Goal: Obtain resource: Download file/media

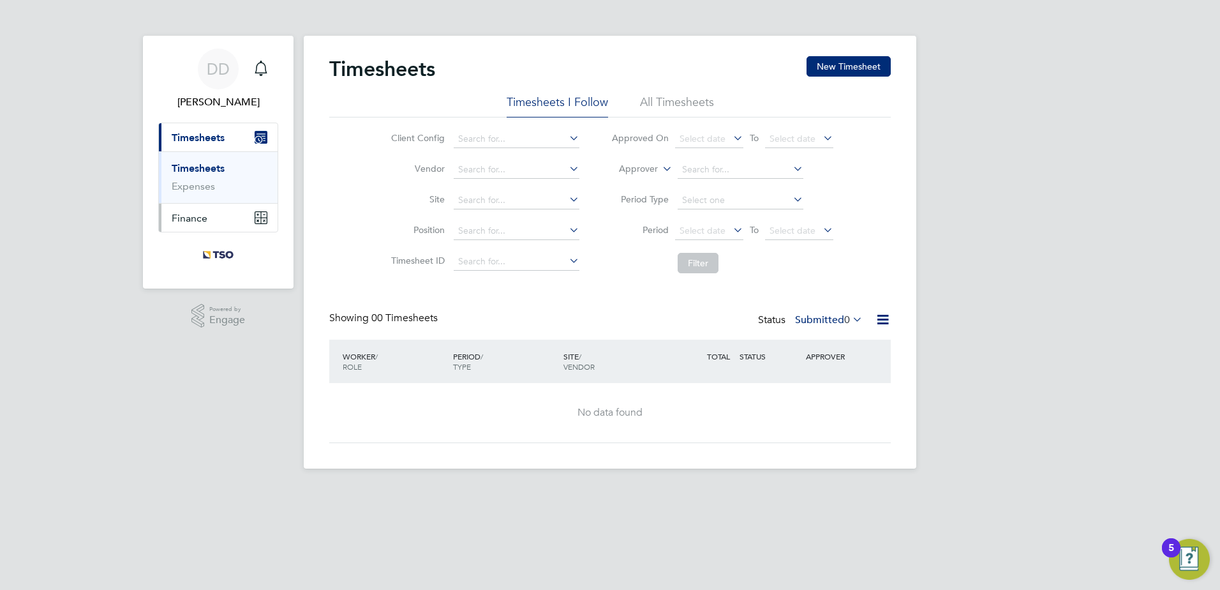
click at [192, 221] on span "Finance" at bounding box center [190, 218] width 36 height 12
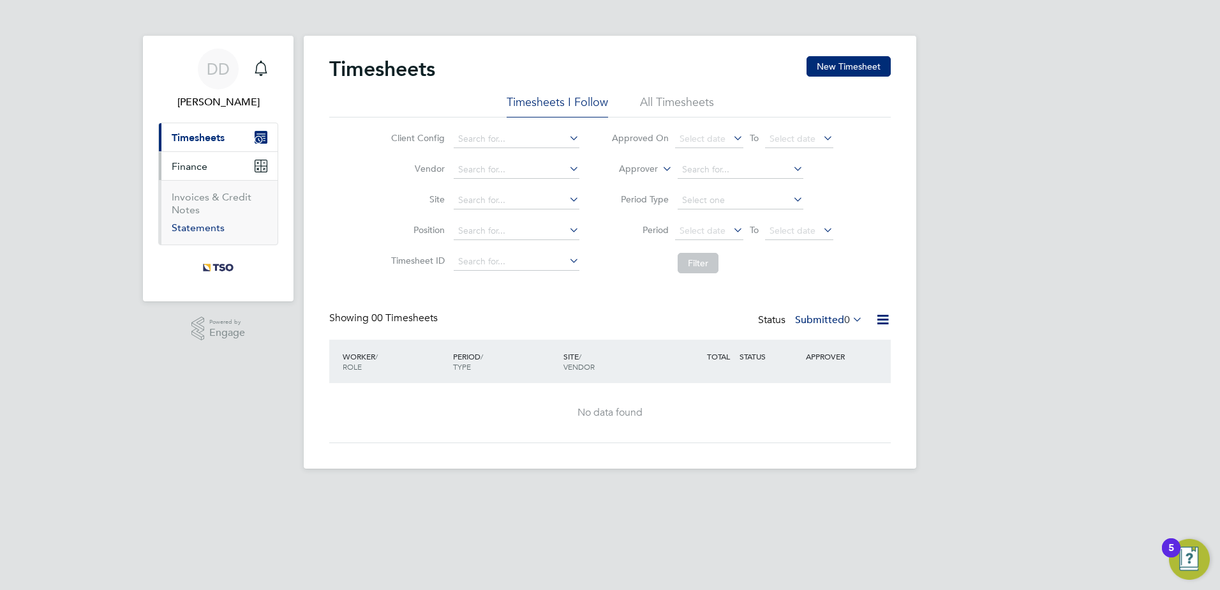
click at [205, 226] on link "Statements" at bounding box center [198, 227] width 53 height 12
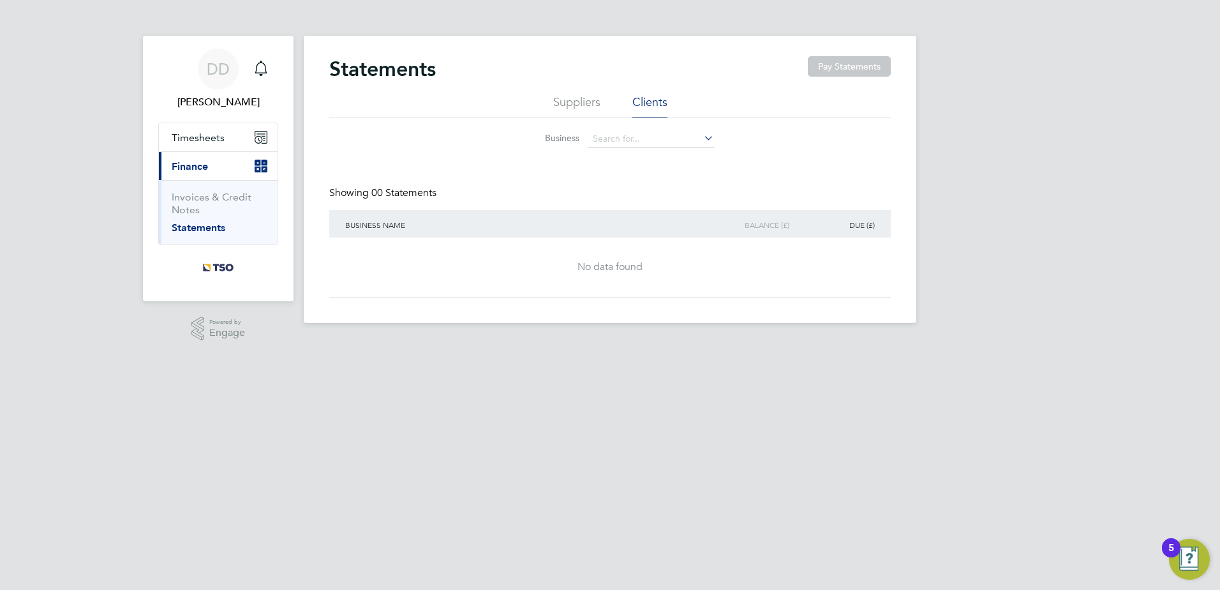
click at [582, 97] on li "Suppliers" at bounding box center [576, 105] width 47 height 23
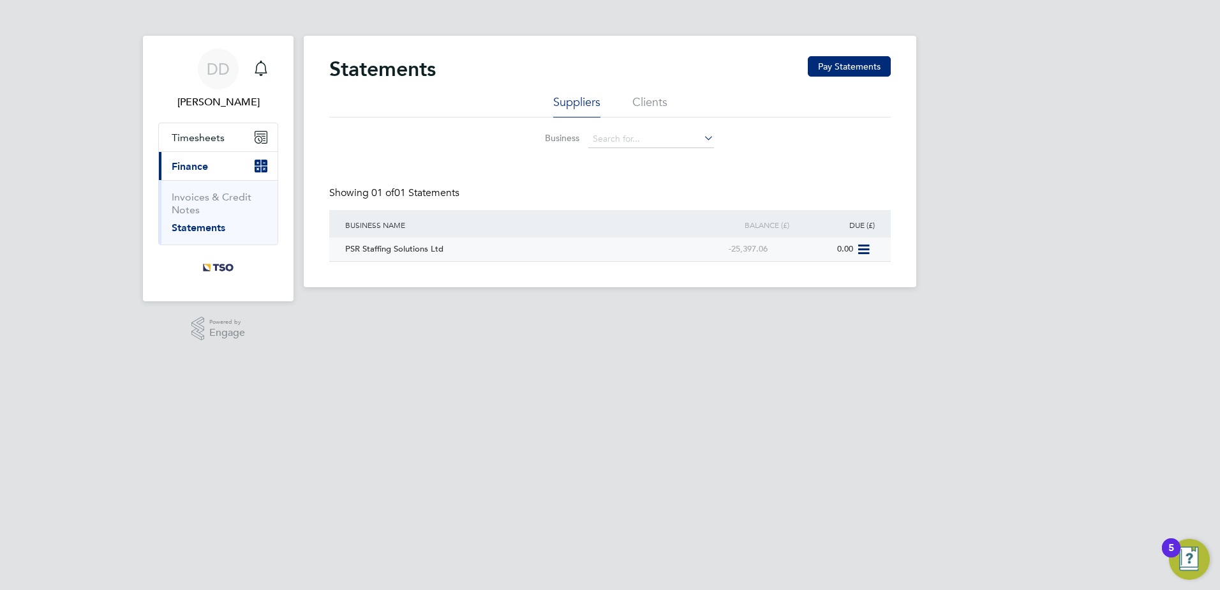
click at [387, 250] on div "PSR Staffing Solutions Ltd" at bounding box center [513, 249] width 343 height 24
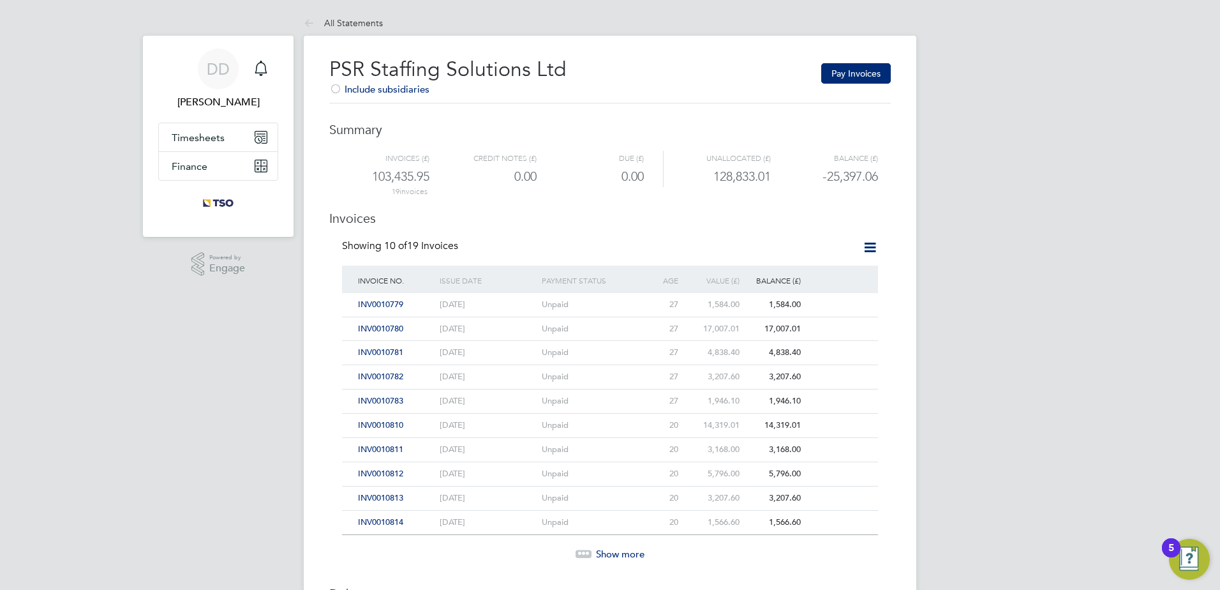
click at [618, 554] on span "Show more" at bounding box center [620, 554] width 49 height 12
click at [867, 248] on icon at bounding box center [870, 247] width 16 height 16
click at [851, 282] on li "Download statement" at bounding box center [824, 277] width 101 height 18
